Goal: Transaction & Acquisition: Purchase product/service

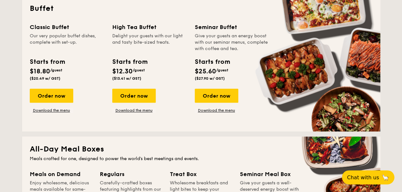
scroll to position [287, 0]
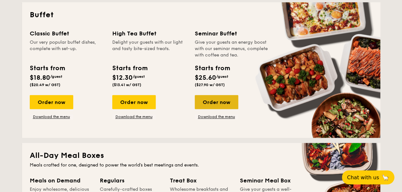
click at [226, 105] on div "Order now" at bounding box center [216, 102] width 43 height 14
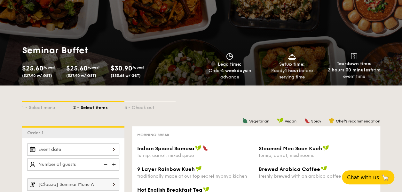
scroll to position [96, 0]
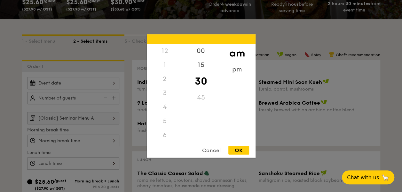
click at [89, 136] on div "12 1 2 3 4 5 6 7 8 9 10 11 00 15 30 45 am pm Cancel OK" at bounding box center [73, 141] width 92 height 12
click at [89, 136] on div at bounding box center [201, 96] width 402 height 192
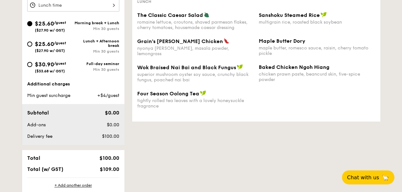
scroll to position [256, 0]
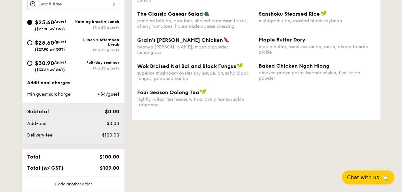
click at [73, 62] on div "Full-day seminar" at bounding box center [96, 62] width 46 height 4
click at [32, 62] on input "$30.90 /guest ($33.68 w/ GST) Full-day seminar Min 30 guests" at bounding box center [29, 63] width 5 height 5
radio input "true"
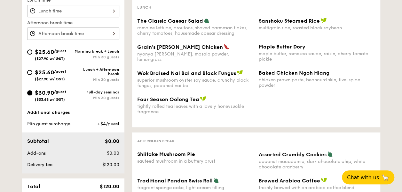
scroll to position [192, 0]
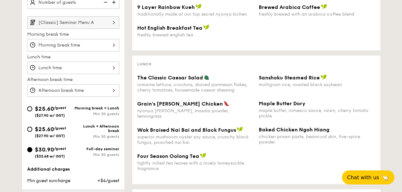
click at [70, 111] on div "$25.60 /guest ($27.90 w/ GST)" at bounding box center [50, 110] width 46 height 13
click at [32, 111] on input "$25.60 /guest ($27.90 w/ GST) Morning break + Lunch Min 30 guests" at bounding box center [29, 108] width 5 height 5
radio input "true"
